Goal: Transaction & Acquisition: Purchase product/service

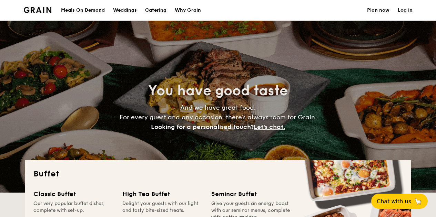
select select
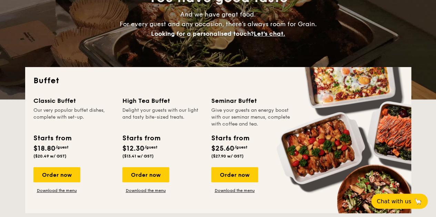
scroll to position [94, 0]
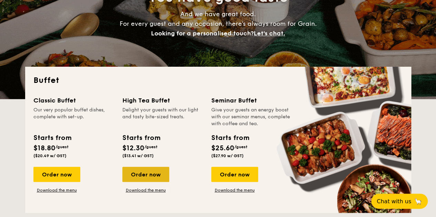
click at [150, 177] on div "Order now" at bounding box center [145, 174] width 47 height 15
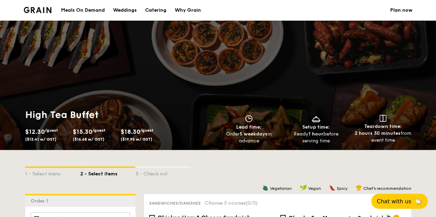
click at [155, 11] on div "Catering" at bounding box center [155, 10] width 21 height 21
select select
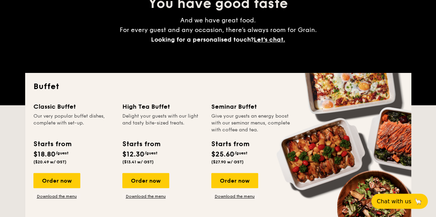
scroll to position [90, 0]
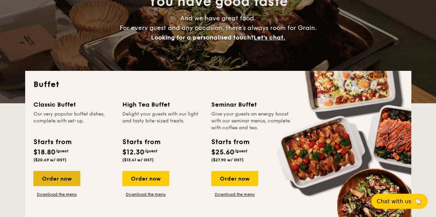
click at [70, 173] on div "Order now" at bounding box center [56, 178] width 47 height 15
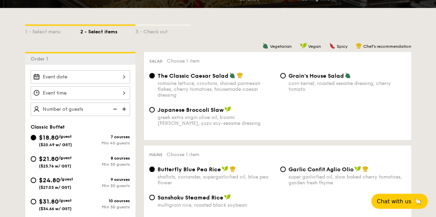
scroll to position [141, 0]
